Goal: Use online tool/utility: Utilize a website feature to perform a specific function

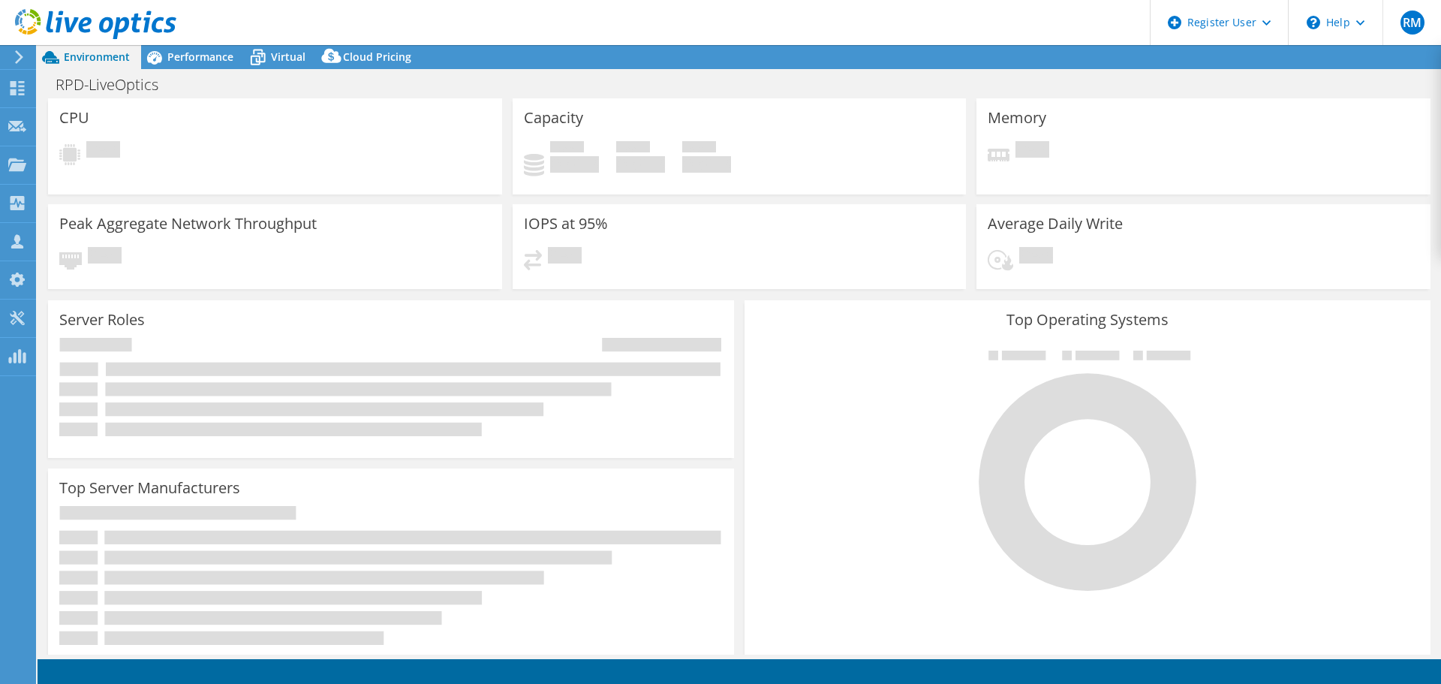
select select "USD"
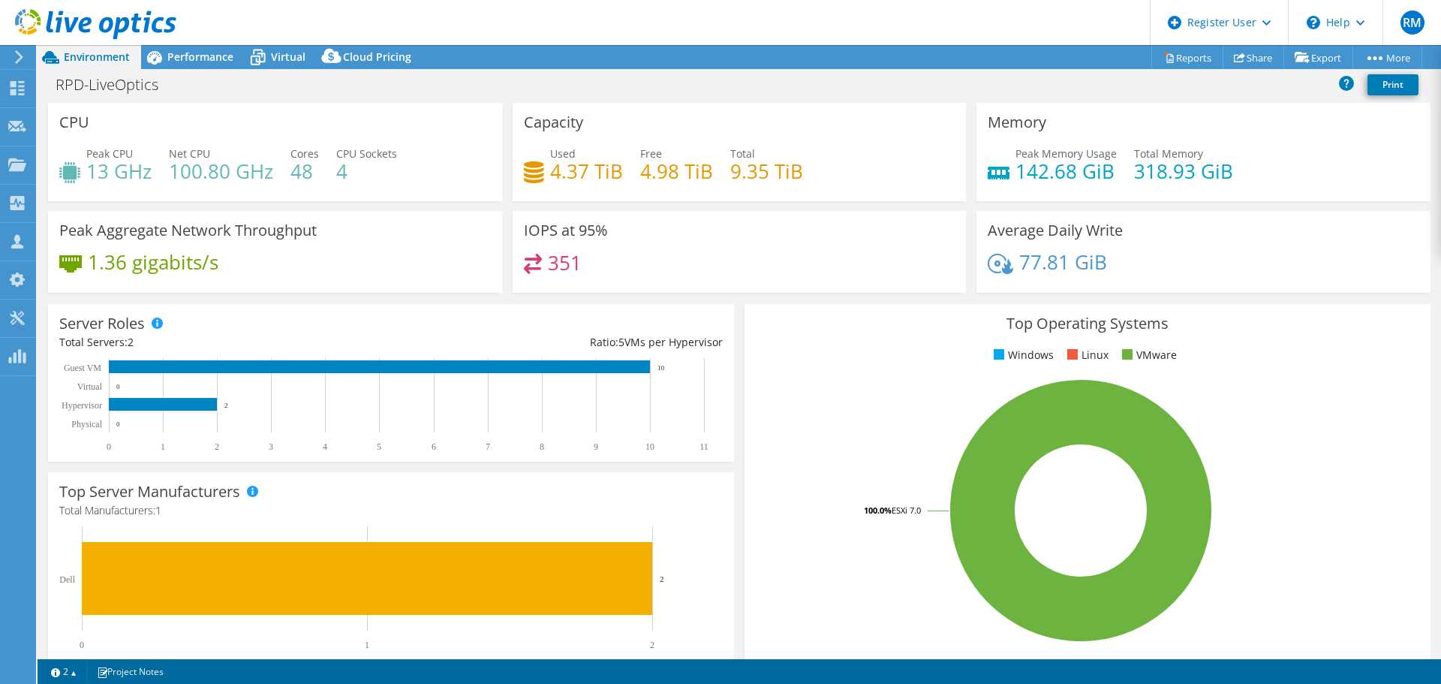
click at [375, 80] on div "RPD-LiveOptics Print" at bounding box center [740, 85] width 1404 height 28
click at [292, 53] on span "Virtual" at bounding box center [288, 57] width 35 height 14
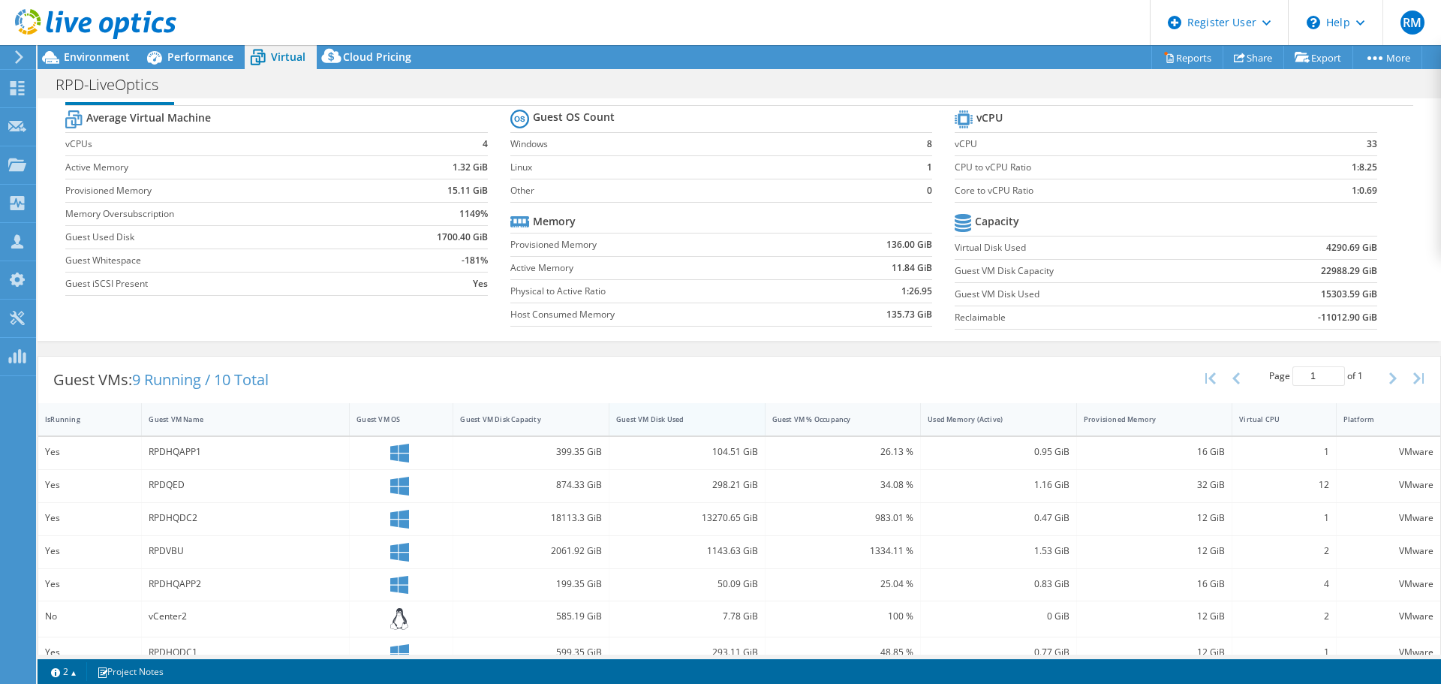
scroll to position [88, 0]
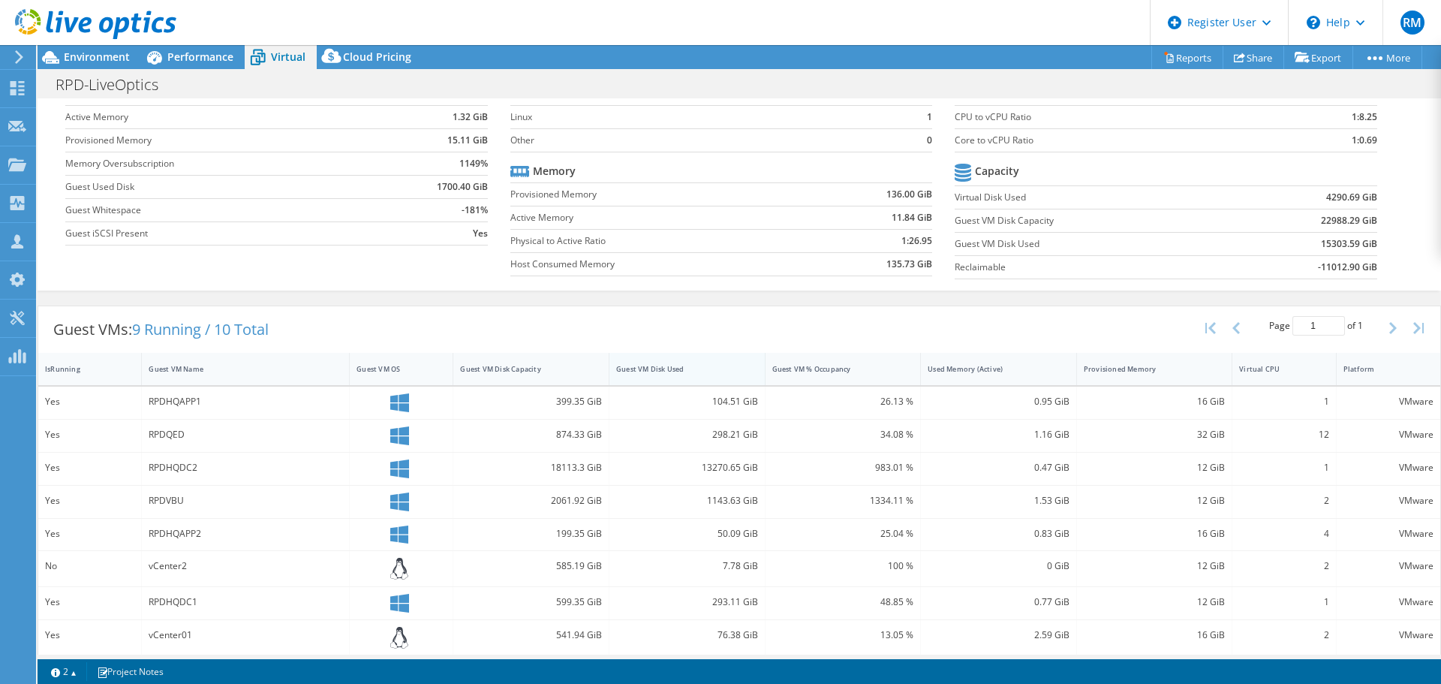
click at [724, 364] on div "Guest VM Disk Used" at bounding box center [678, 369] width 124 height 10
click at [648, 320] on div "Guest VMs: 9 Running / 10 Total Page 1 of 1 5 rows 10 rows 20 rows 25 rows 50 r…" at bounding box center [739, 329] width 1402 height 47
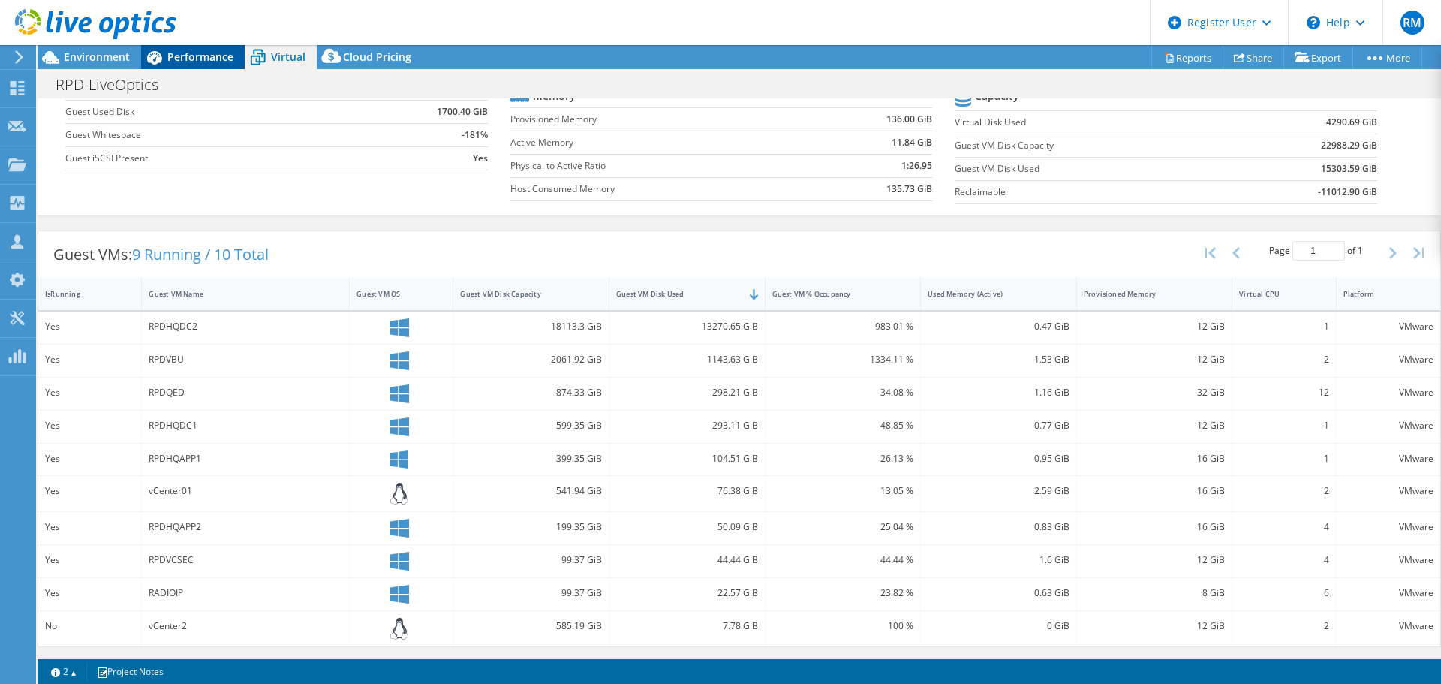
click at [222, 50] on span "Performance" at bounding box center [200, 57] width 66 height 14
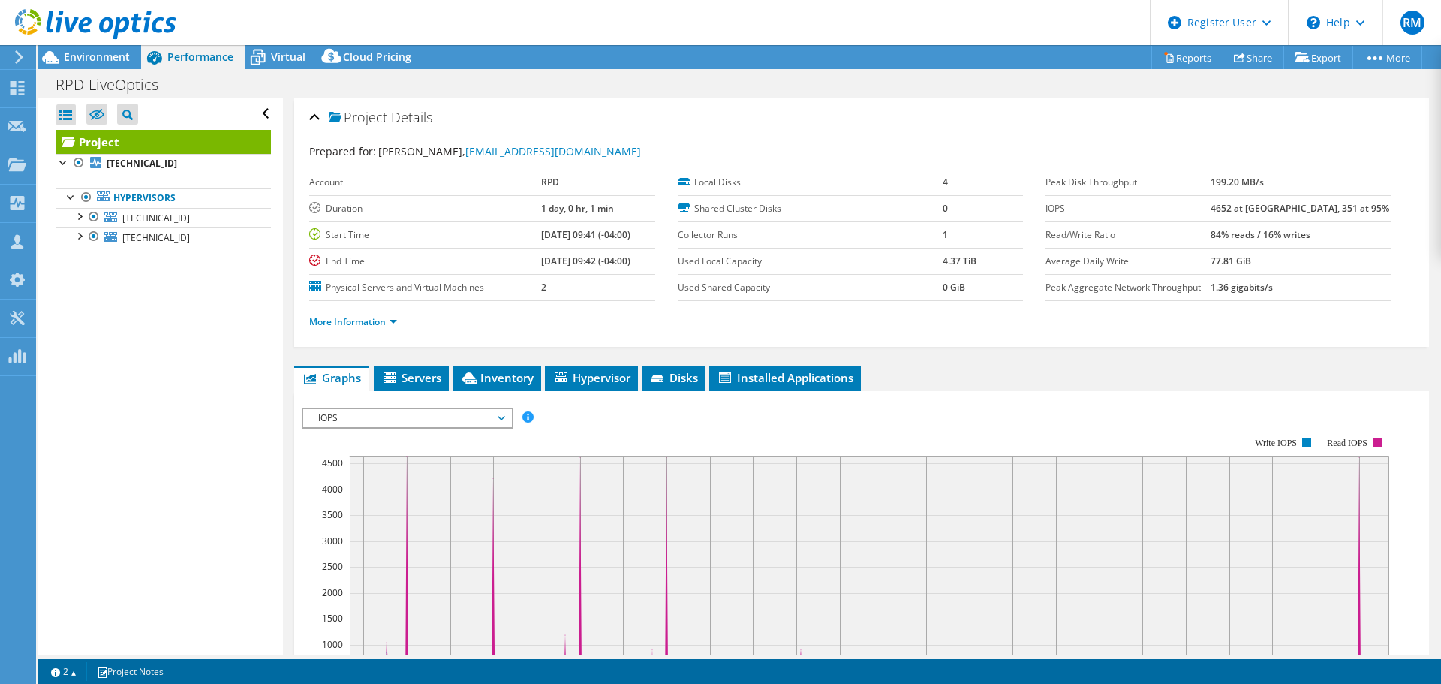
scroll to position [0, 0]
click at [123, 57] on span "Environment" at bounding box center [97, 57] width 66 height 14
